Goal: Task Accomplishment & Management: Manage account settings

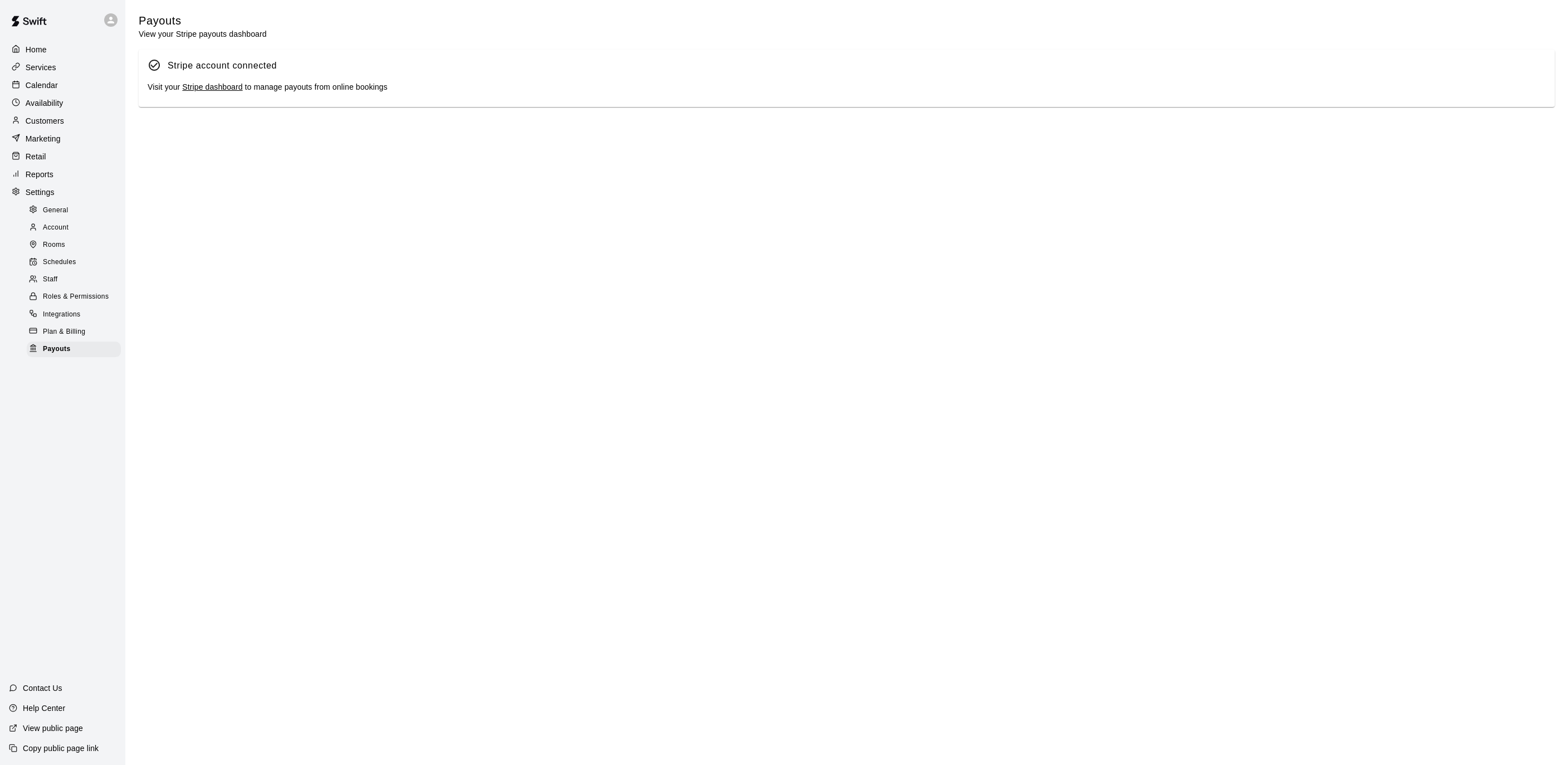
click at [42, 83] on p "Calendar" at bounding box center [41, 86] width 32 height 12
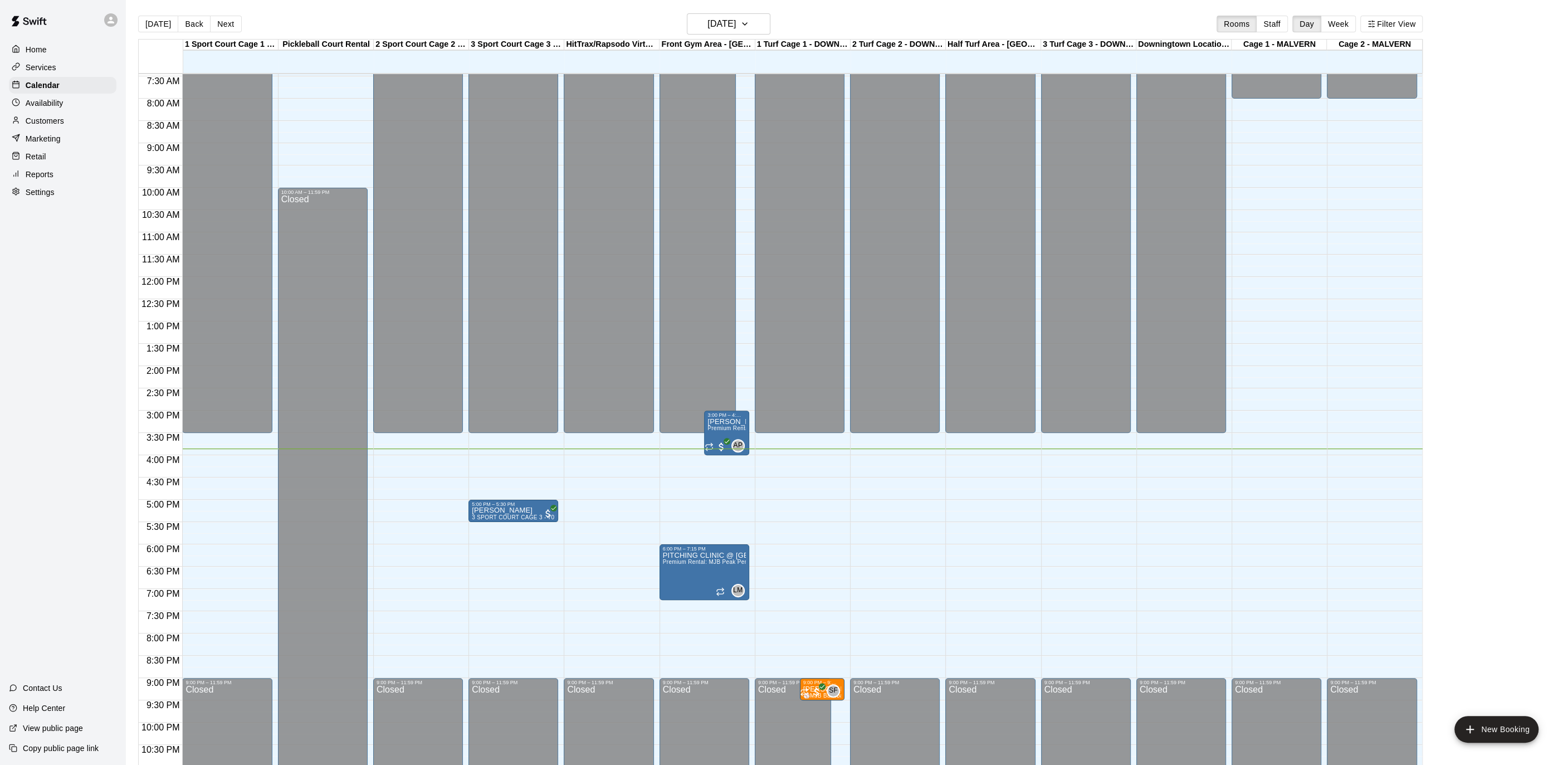
scroll to position [331, 0]
click at [216, 26] on button "Next" at bounding box center [226, 24] width 31 height 16
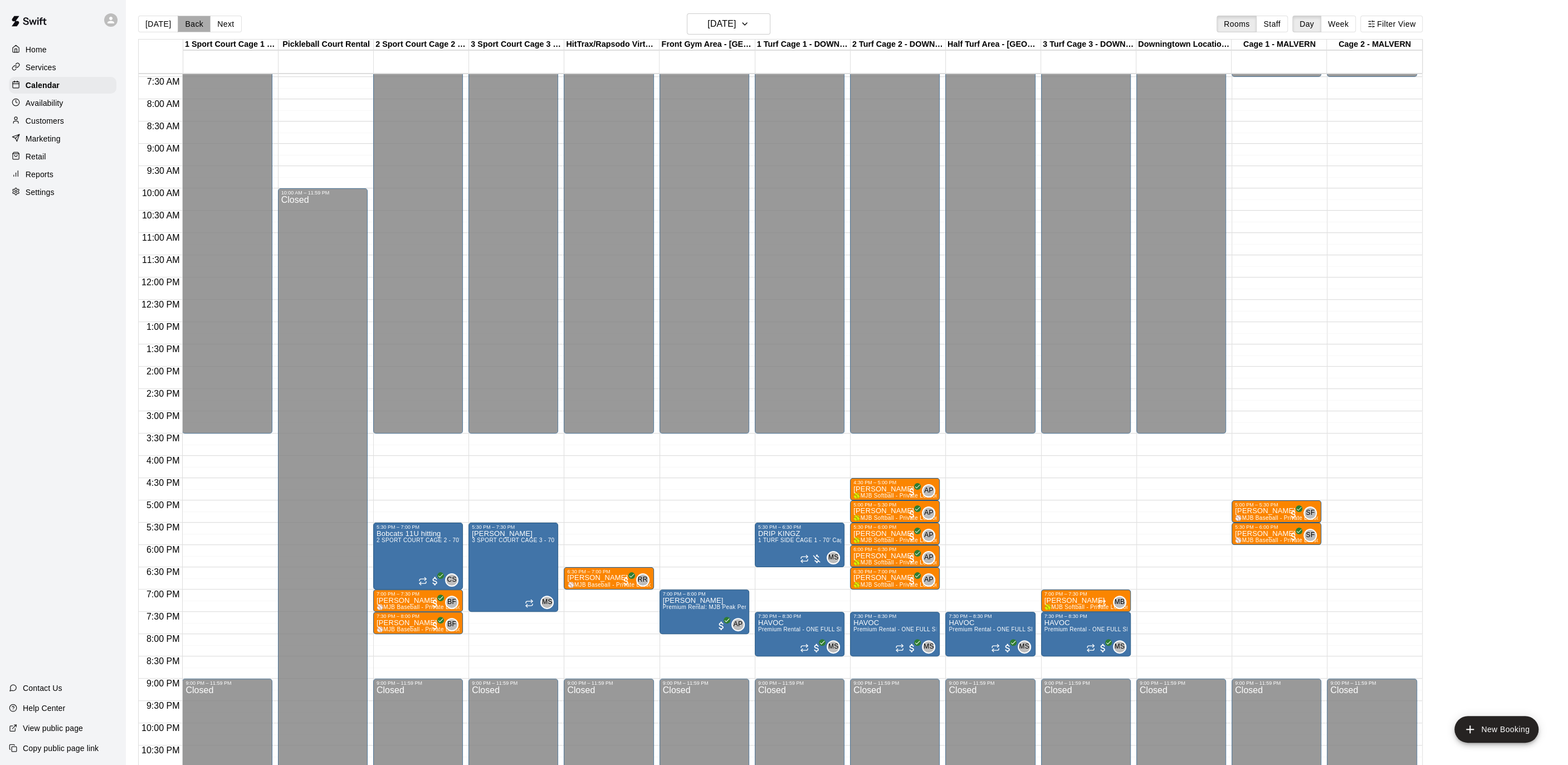
click at [193, 32] on button "Back" at bounding box center [194, 24] width 33 height 16
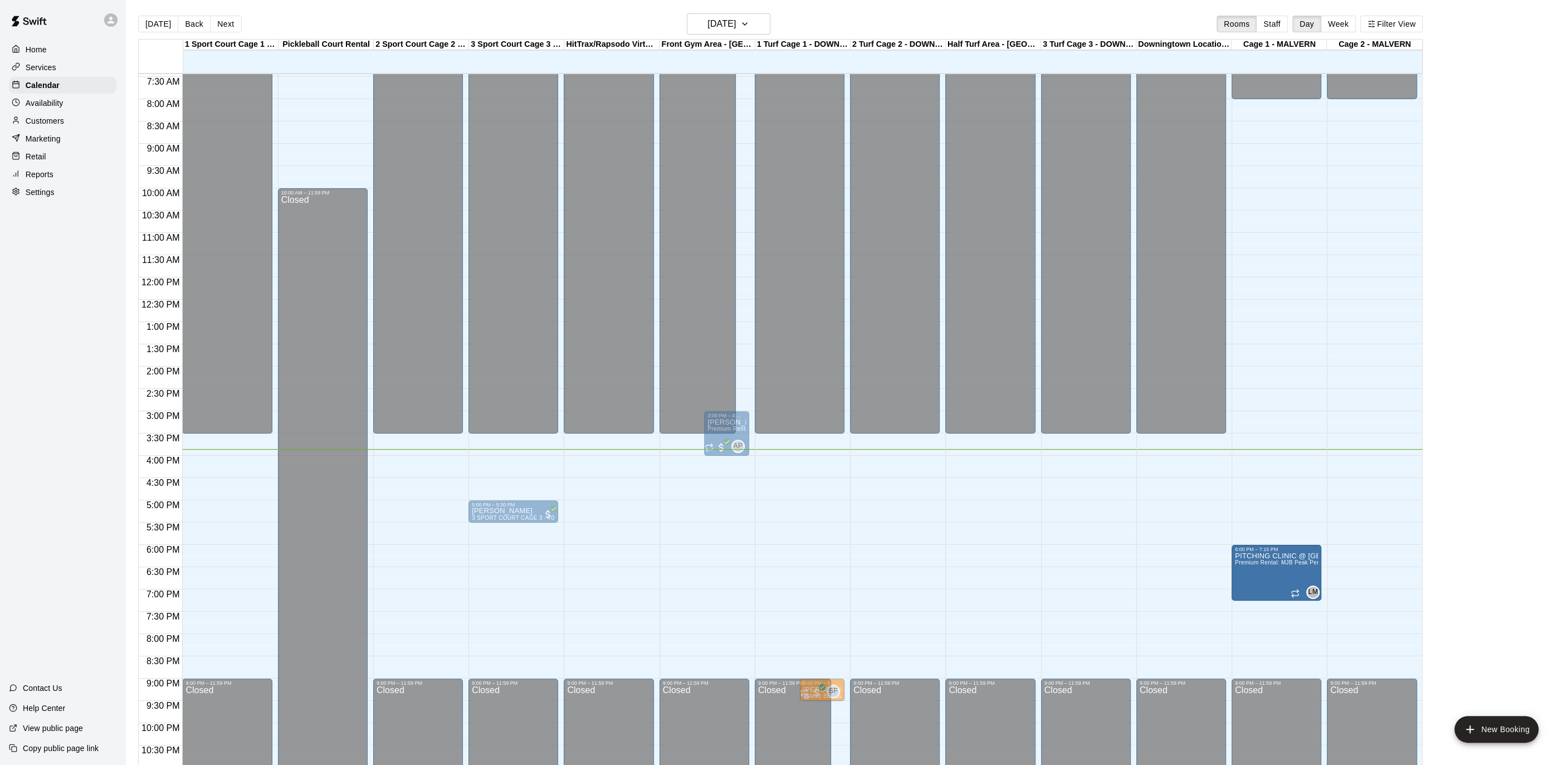
drag, startPoint x: 709, startPoint y: 561, endPoint x: 1243, endPoint y: 561, distance: 534.0
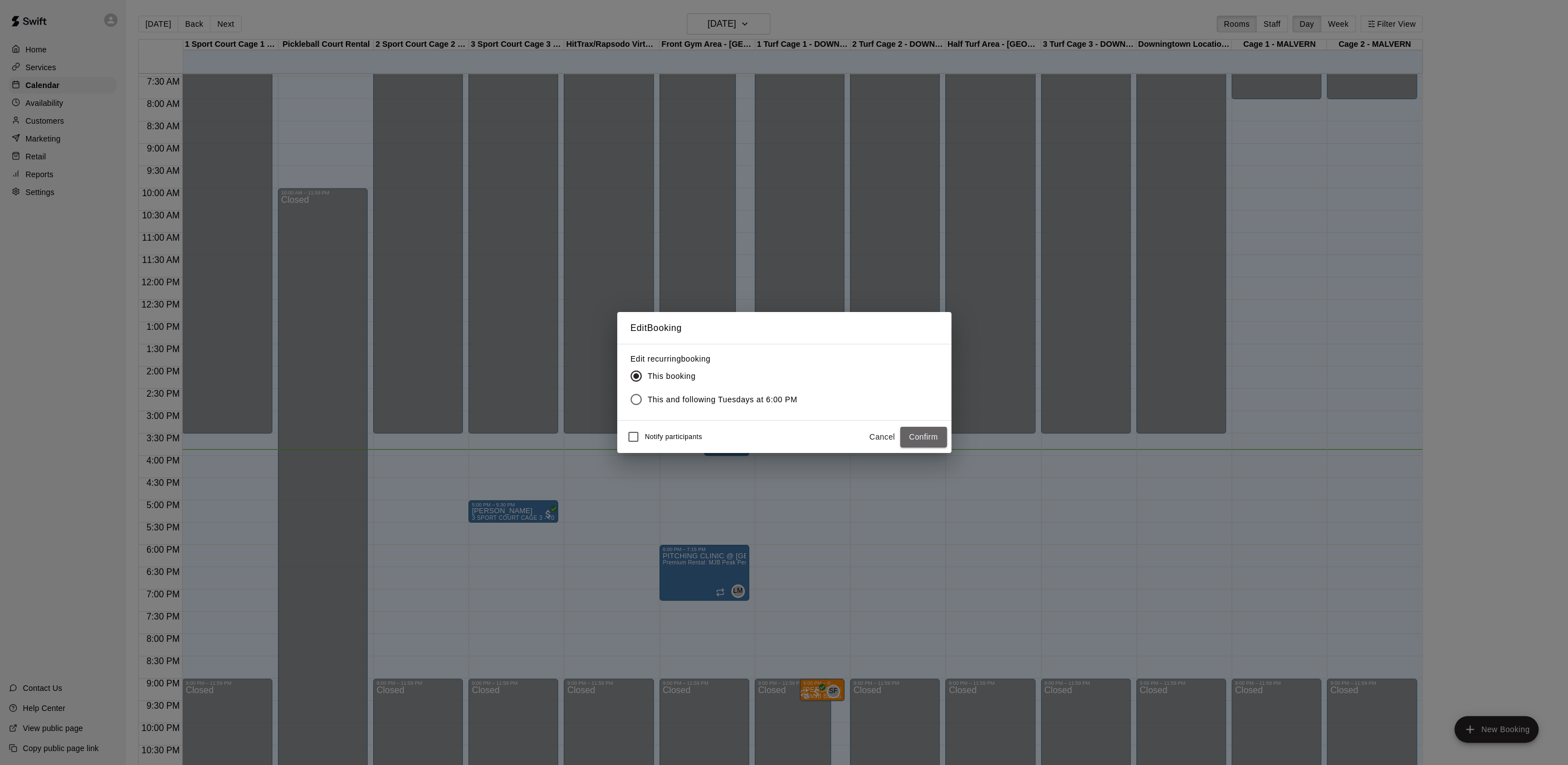
click at [919, 428] on button "Confirm" at bounding box center [923, 437] width 47 height 21
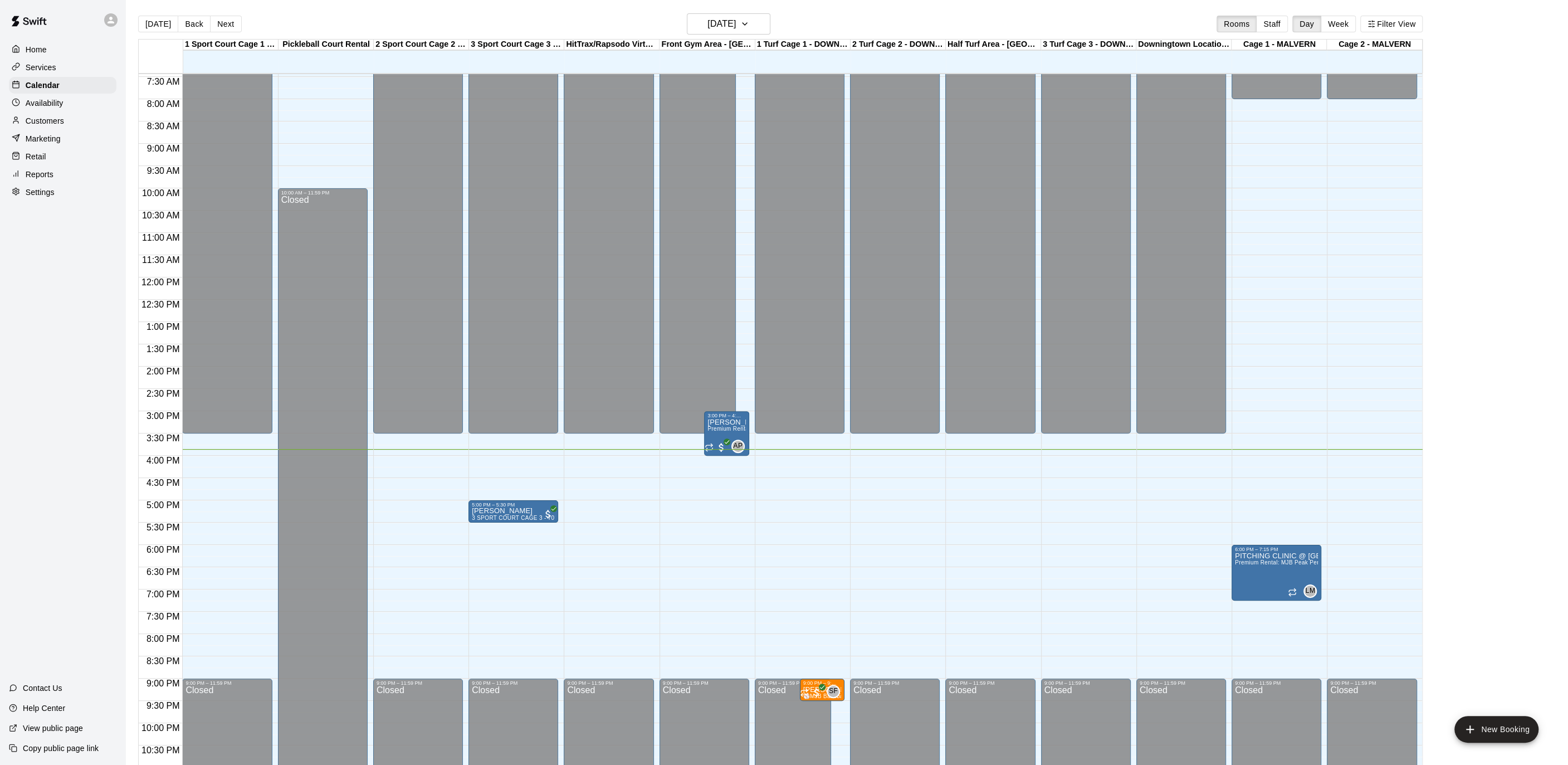
click at [491, 541] on div "12:00 AM – 3:30 PM Closed 5:00 PM – 5:30 PM [PERSON_NAME] 3 SPORT COURT CAGE 3 …" at bounding box center [513, 278] width 90 height 1070
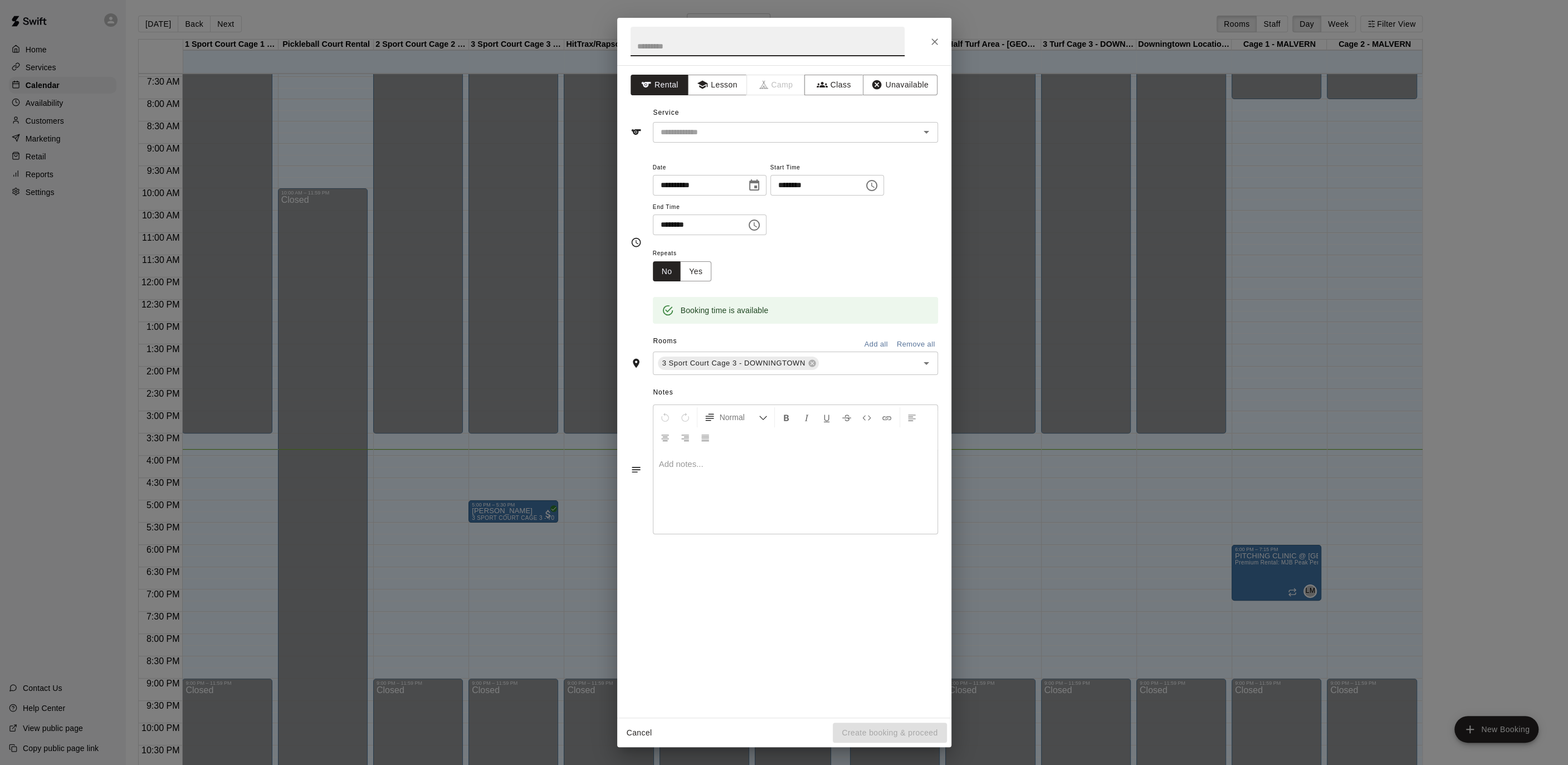
click at [882, 188] on button "Choose time, selected time is 5:45 PM" at bounding box center [871, 185] width 22 height 22
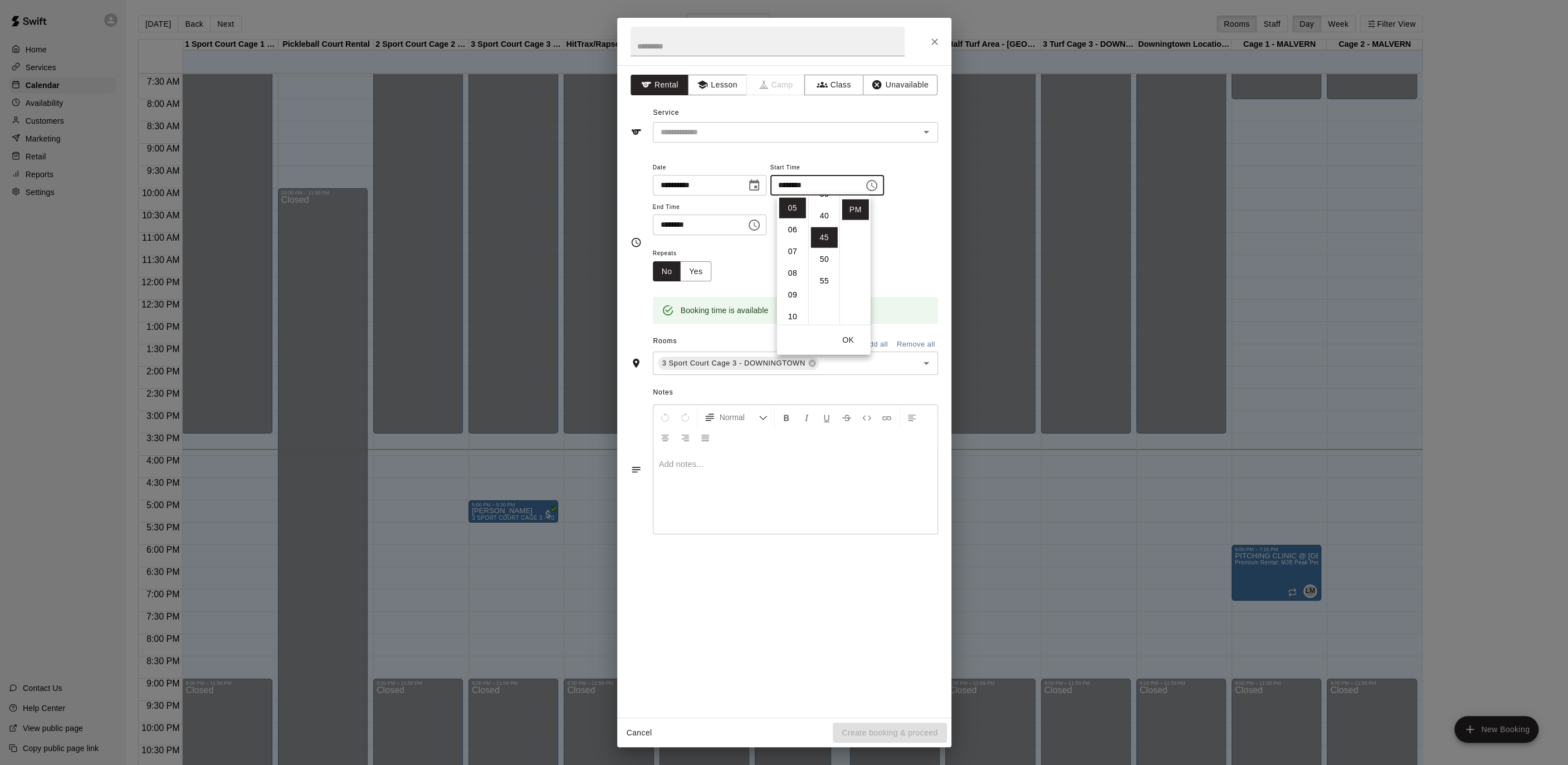
scroll to position [149, 0]
click at [824, 219] on li "30" at bounding box center [824, 224] width 26 height 21
type input "********"
click at [761, 223] on icon "Choose time, selected time is 6:15 PM" at bounding box center [754, 225] width 13 height 13
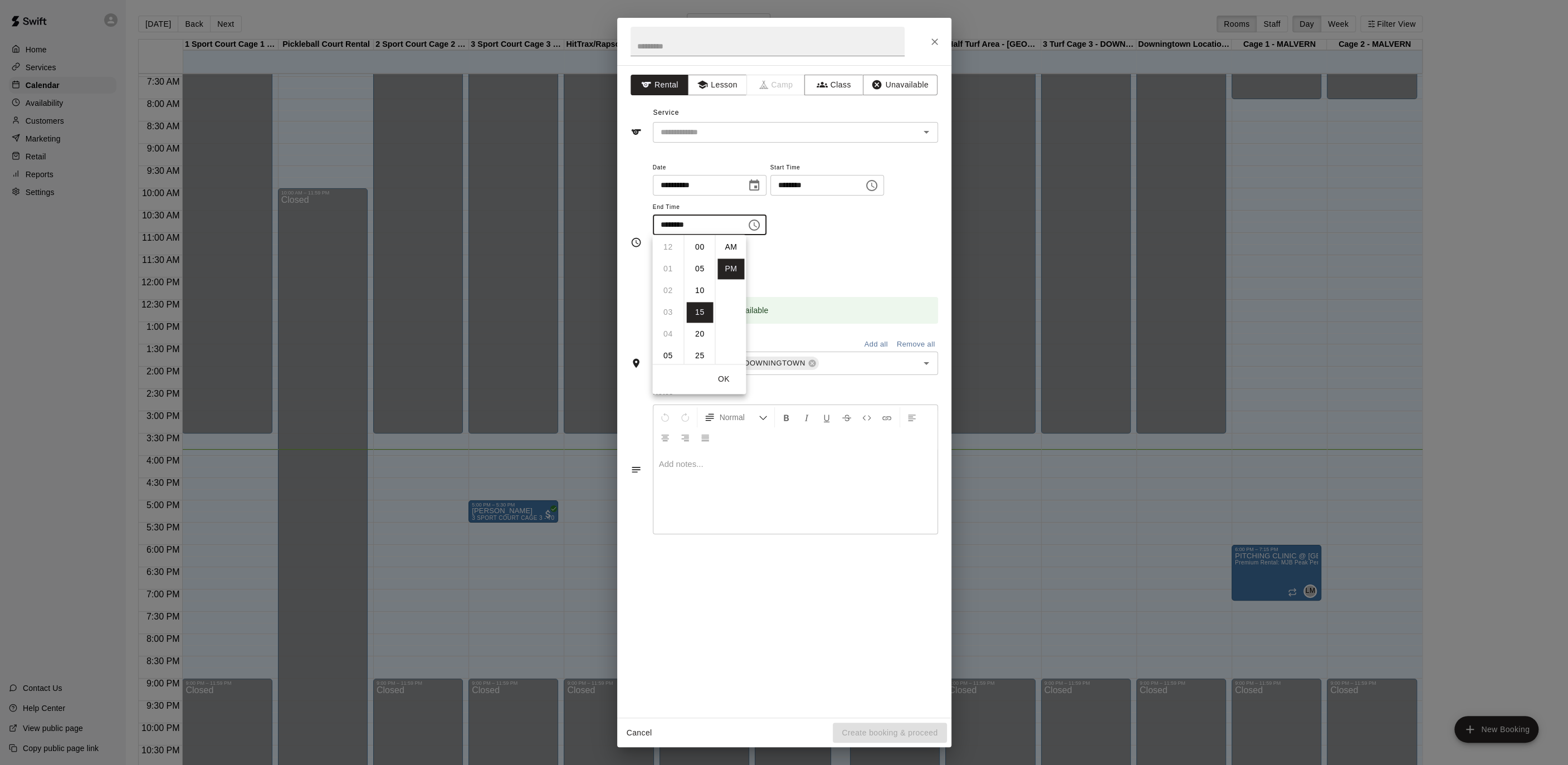
scroll to position [20, 0]
click at [667, 307] on li "09" at bounding box center [667, 312] width 26 height 21
click at [699, 246] on li "00" at bounding box center [700, 246] width 26 height 21
type input "********"
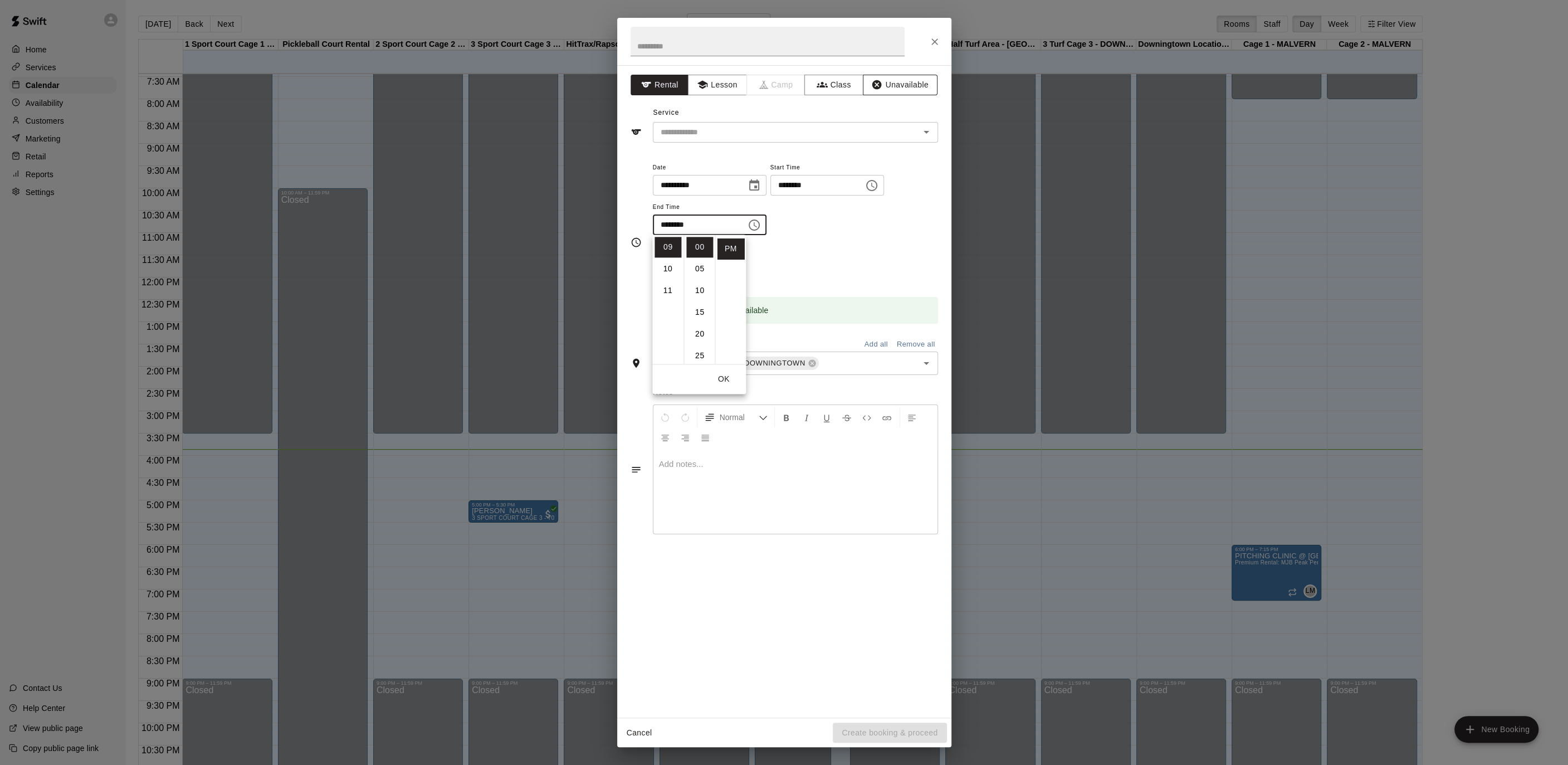
click at [900, 92] on button "Unavailable" at bounding box center [900, 85] width 75 height 21
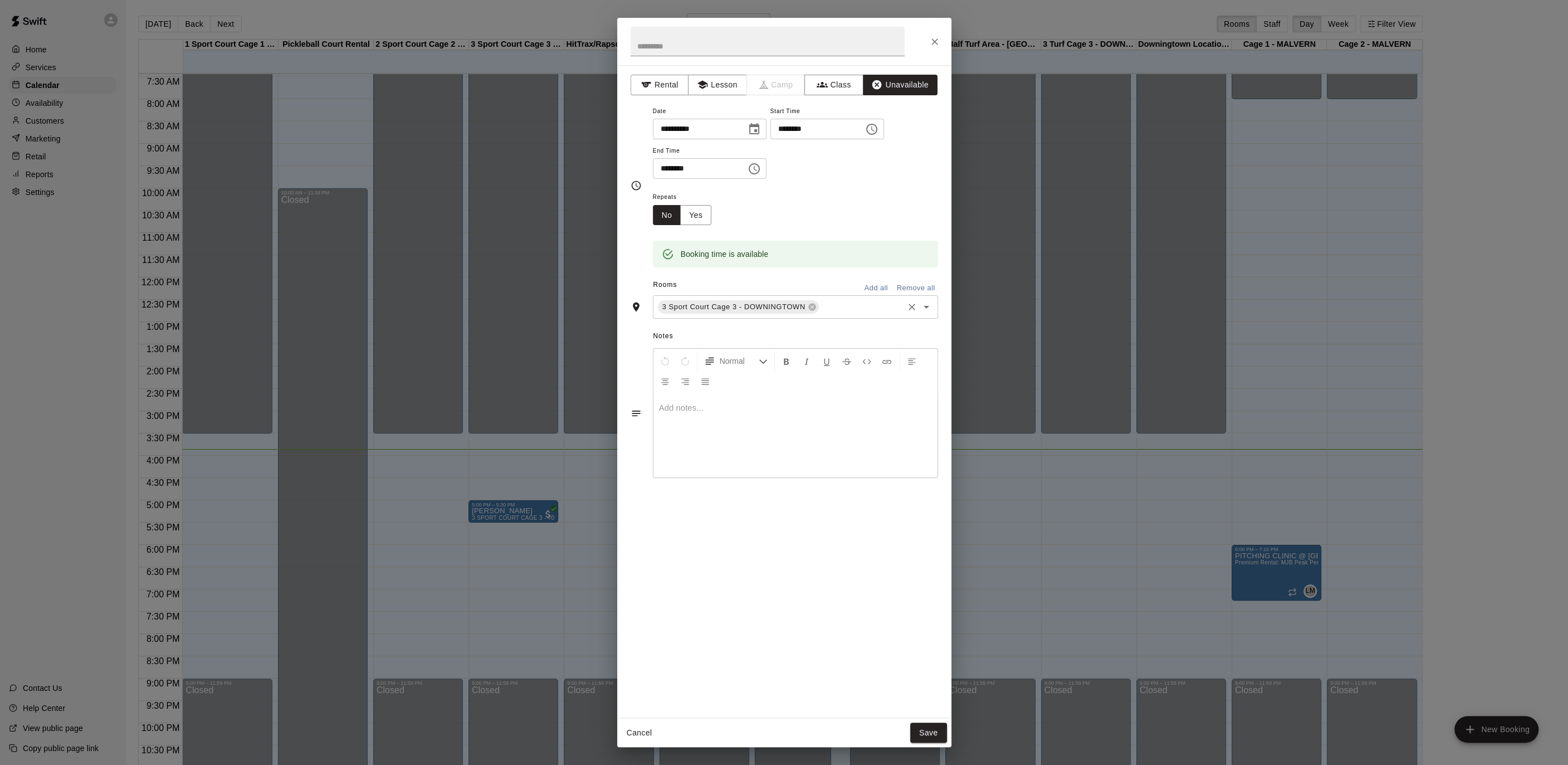
click at [879, 289] on button "Add all" at bounding box center [876, 288] width 35 height 17
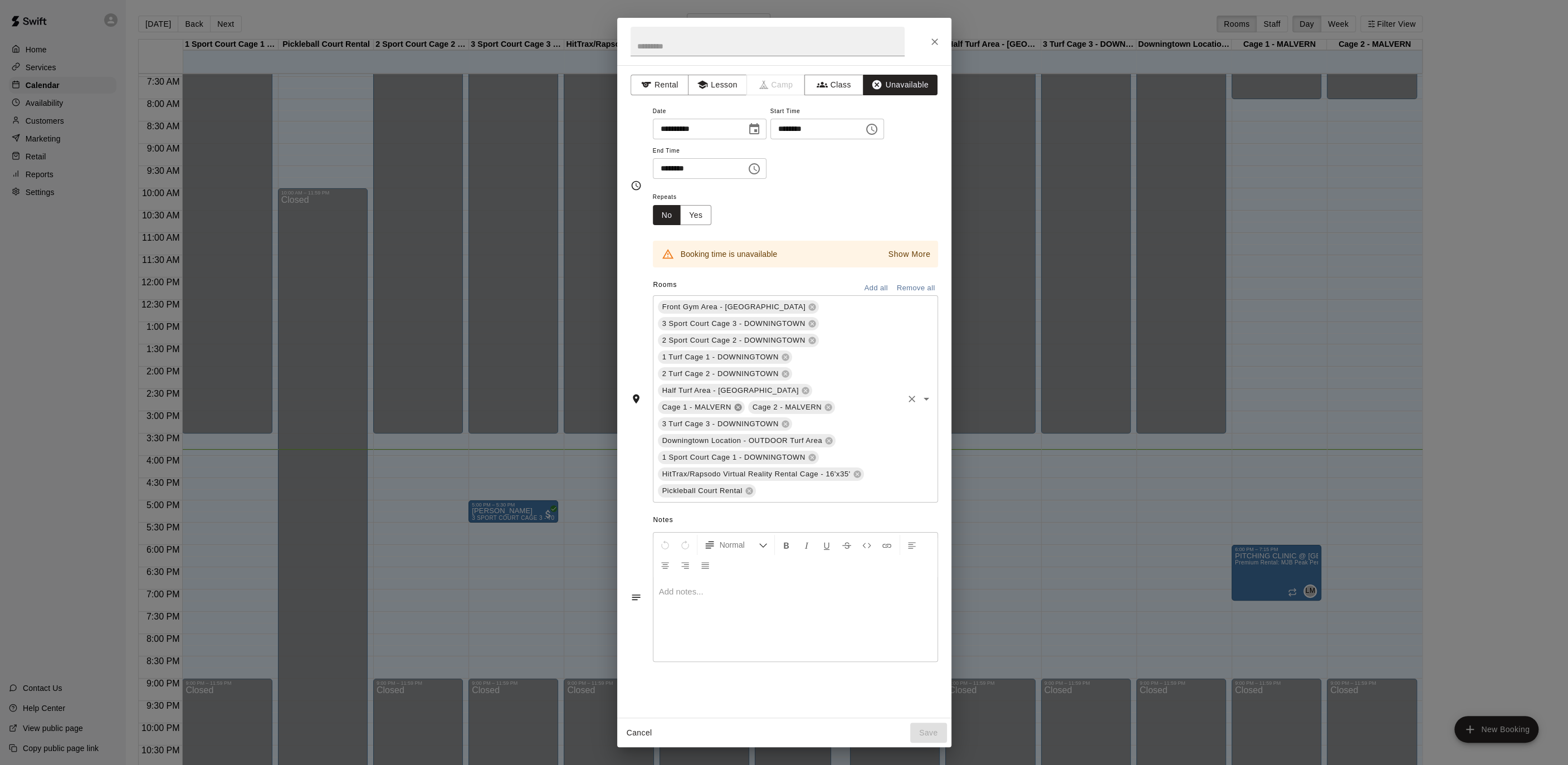
click at [742, 403] on icon at bounding box center [737, 407] width 9 height 9
click at [919, 735] on button "Save" at bounding box center [929, 733] width 37 height 21
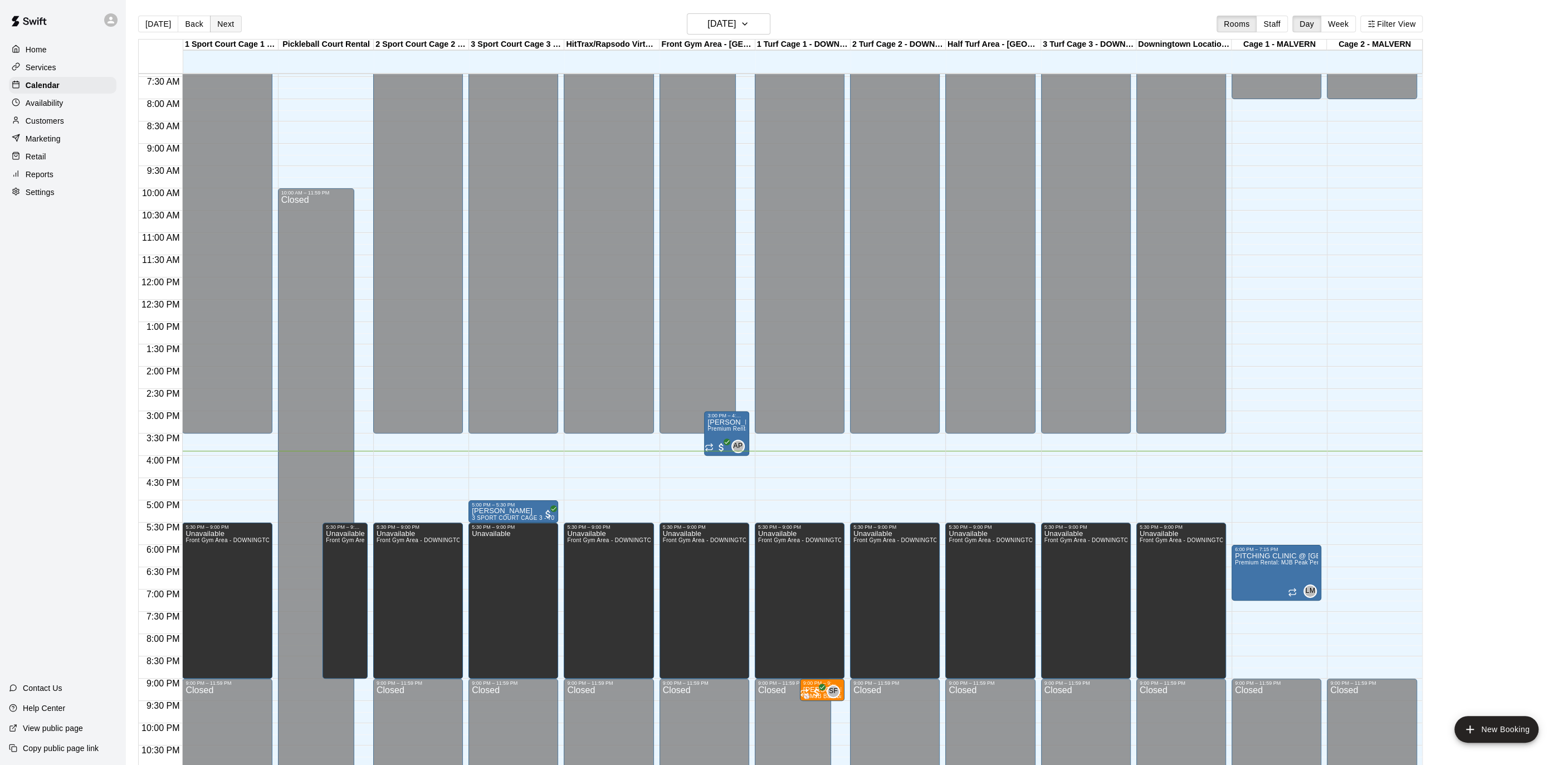
click at [226, 21] on button "Next" at bounding box center [226, 24] width 31 height 16
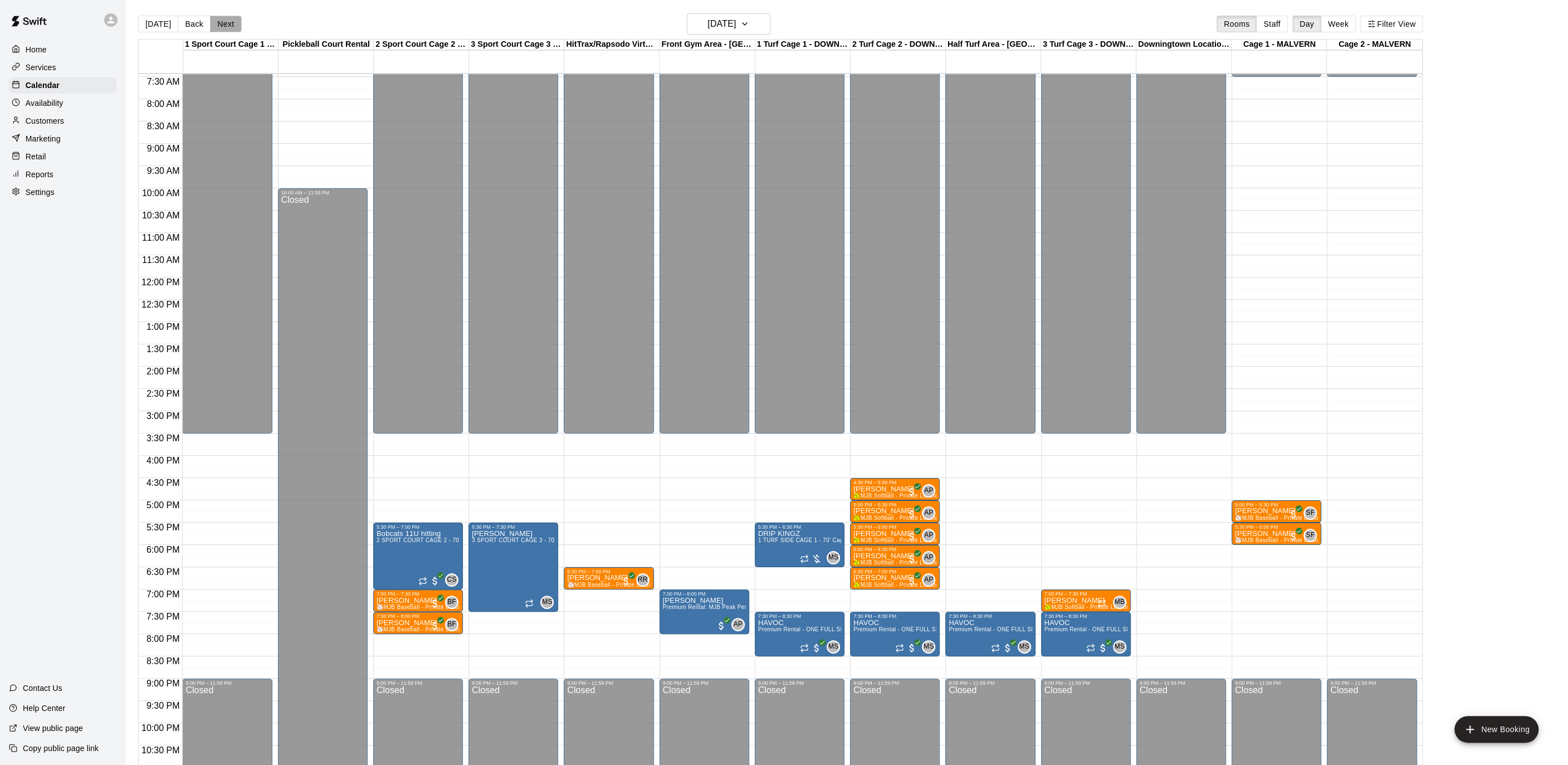
click at [236, 20] on button "Next" at bounding box center [226, 24] width 31 height 16
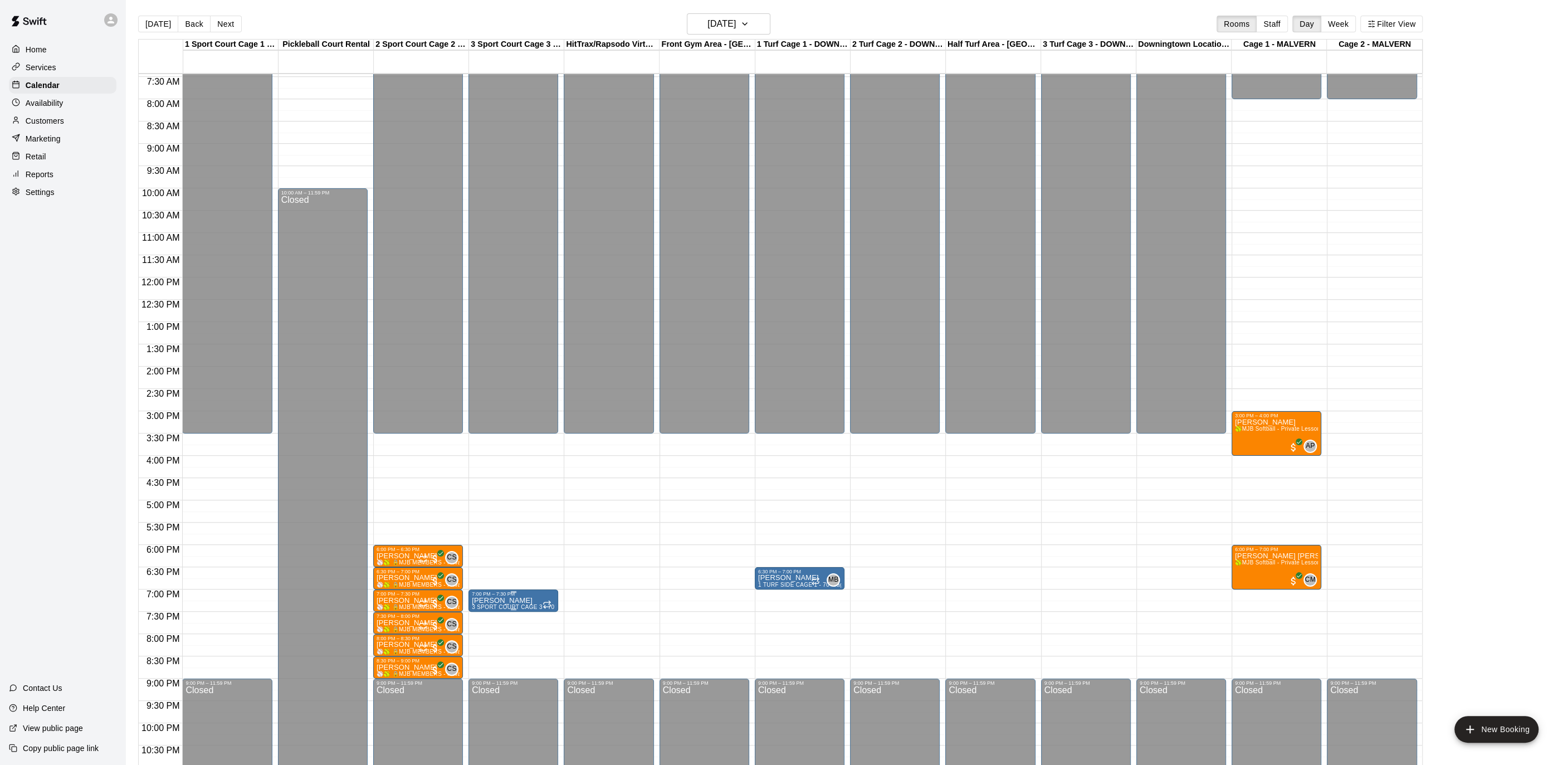
click at [479, 594] on div "7:00 PM – 7:30 PM" at bounding box center [513, 594] width 83 height 6
click at [480, 659] on icon "delete" at bounding box center [482, 655] width 7 height 10
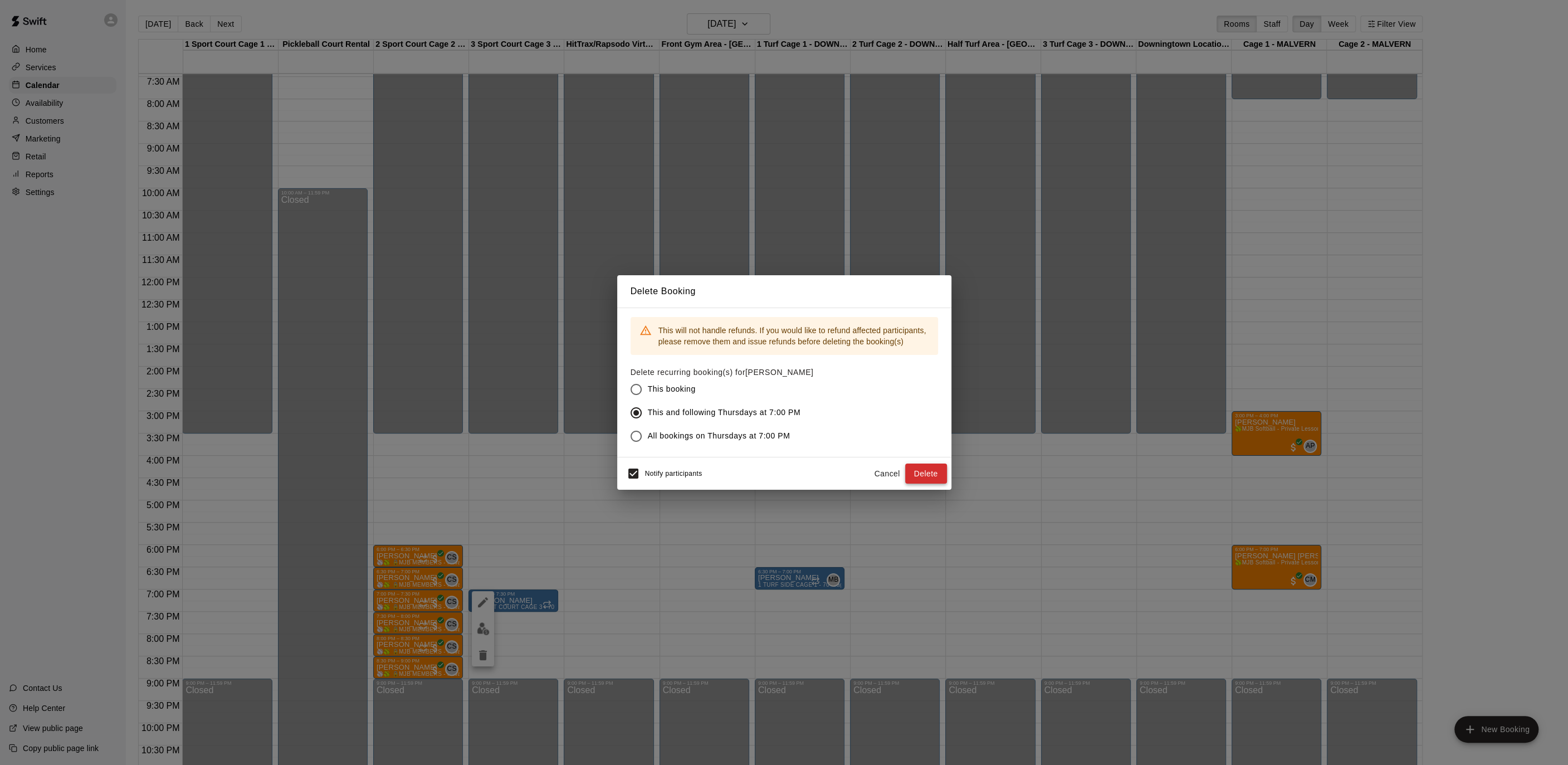
click at [919, 477] on button "Delete" at bounding box center [925, 473] width 42 height 21
